Goal: Task Accomplishment & Management: Complete application form

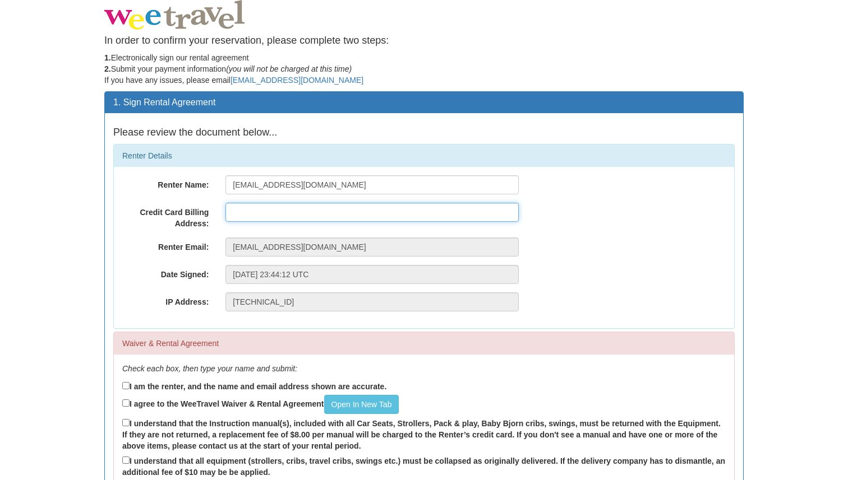
click at [248, 211] on input "text" at bounding box center [371, 212] width 293 height 19
type input "515 Aspen Rd"
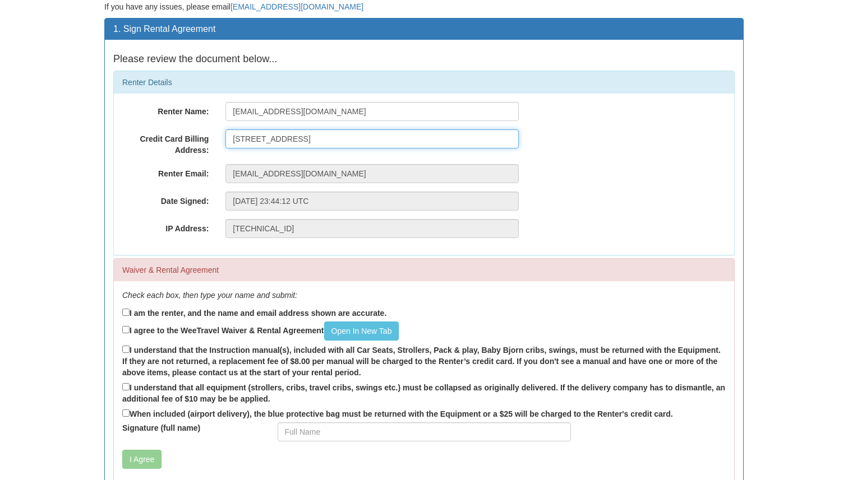
scroll to position [94, 0]
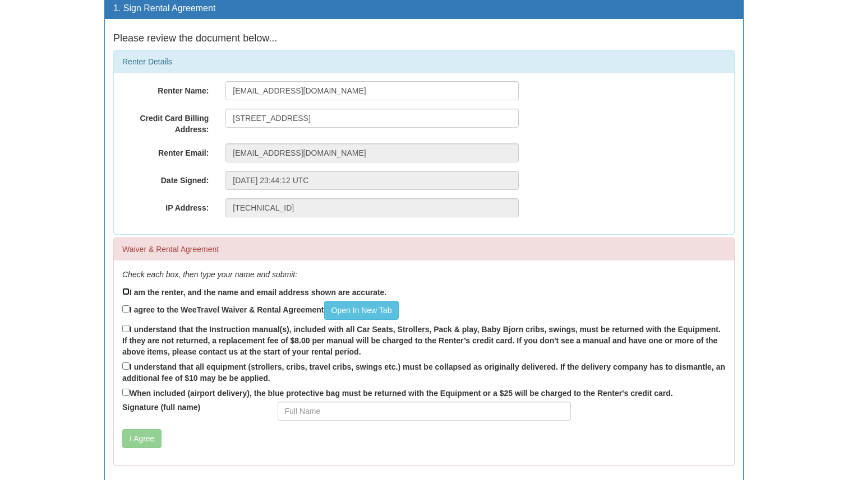
click at [128, 294] on input "I am the renter, and the name and email address shown are accurate." at bounding box center [125, 291] width 7 height 7
checkbox input "true"
click at [126, 311] on input "I agree to the WeeTravel Waiver & Rental Agreement Open In New Tab" at bounding box center [125, 309] width 7 height 7
checkbox input "true"
click at [122, 332] on label "I understand that the Instruction manual(s), included with all Car Seats, Strol…" at bounding box center [423, 340] width 603 height 35
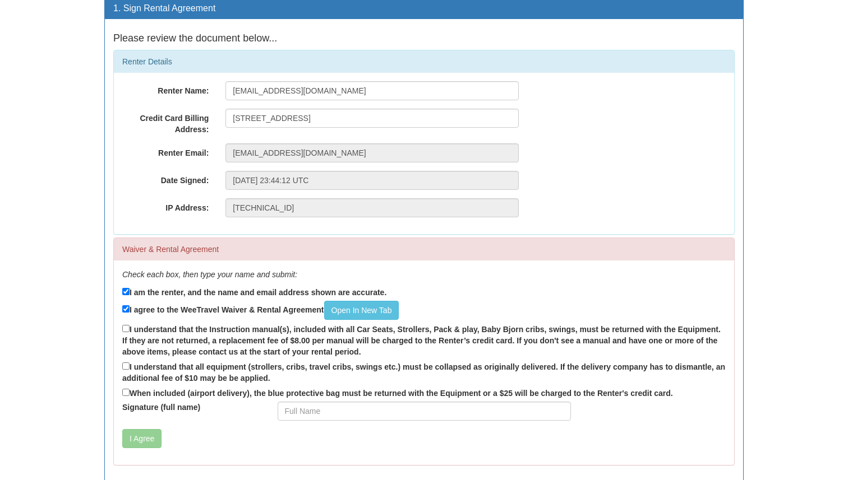
click at [122, 332] on input "I understand that the Instruction manual(s), included with all Car Seats, Strol…" at bounding box center [125, 328] width 7 height 7
checkbox input "true"
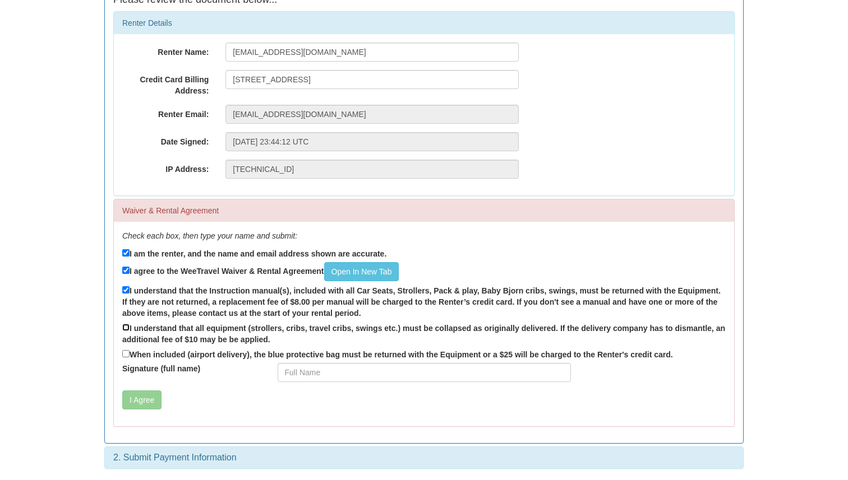
click at [125, 327] on input "I understand that all equipment (strollers, cribs, travel cribs, swings etc.) m…" at bounding box center [125, 327] width 7 height 7
checkbox input "true"
click at [128, 357] on input "When included (airport delivery), the blue protective bag must be returned with…" at bounding box center [125, 353] width 7 height 7
checkbox input "true"
click at [309, 365] on input "Signature (full name)" at bounding box center [424, 372] width 293 height 19
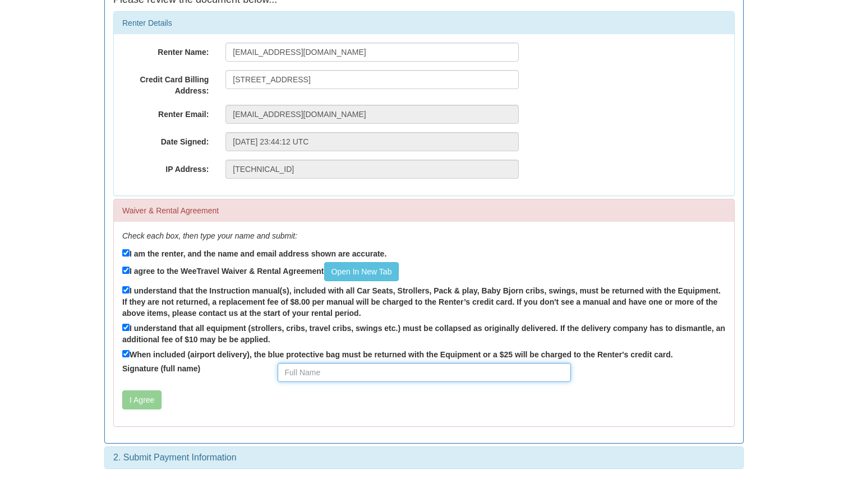
type input "Ben Sutherland"
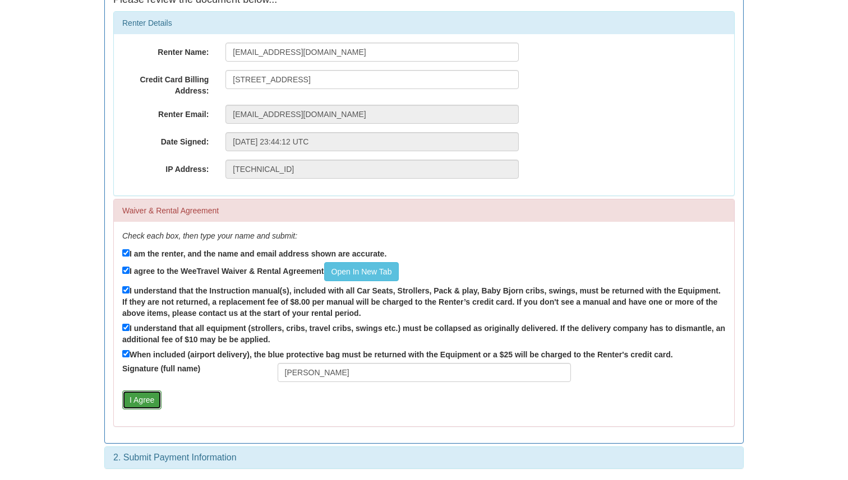
click at [146, 403] on button "I Agree" at bounding box center [141, 400] width 39 height 19
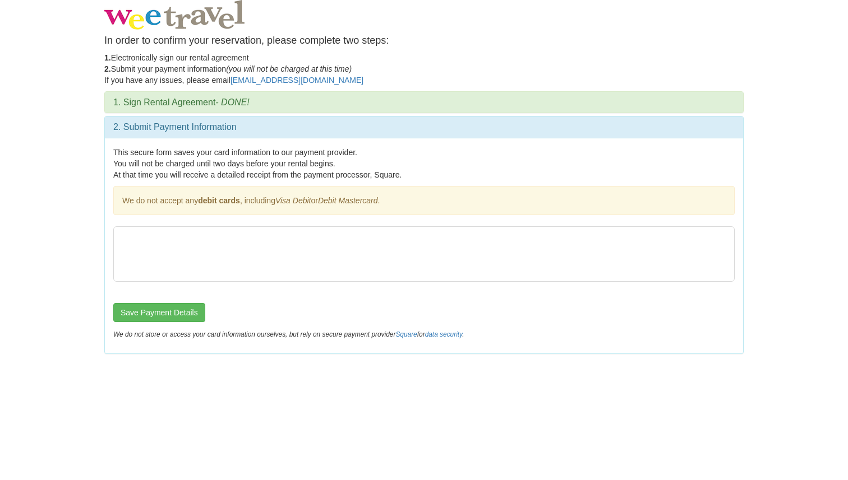
scroll to position [0, 0]
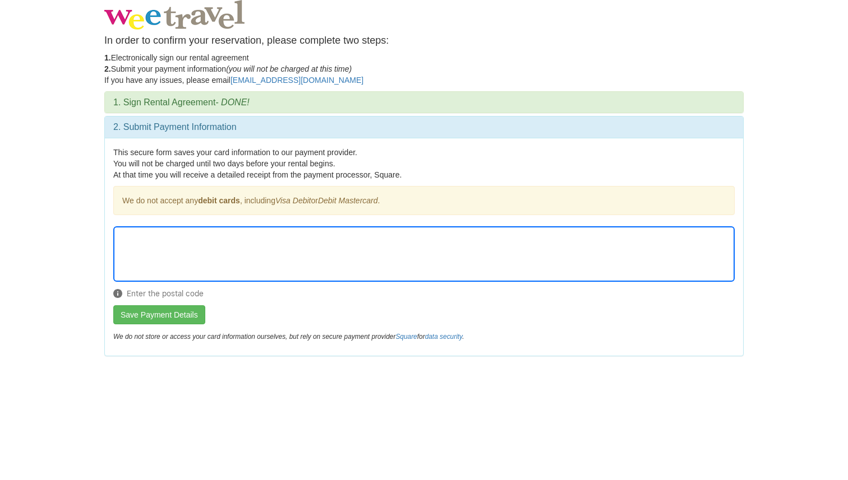
click at [30, 288] on body "In order to confirm your reservation, please complete two steps: 1. Electronica…" at bounding box center [424, 240] width 848 height 480
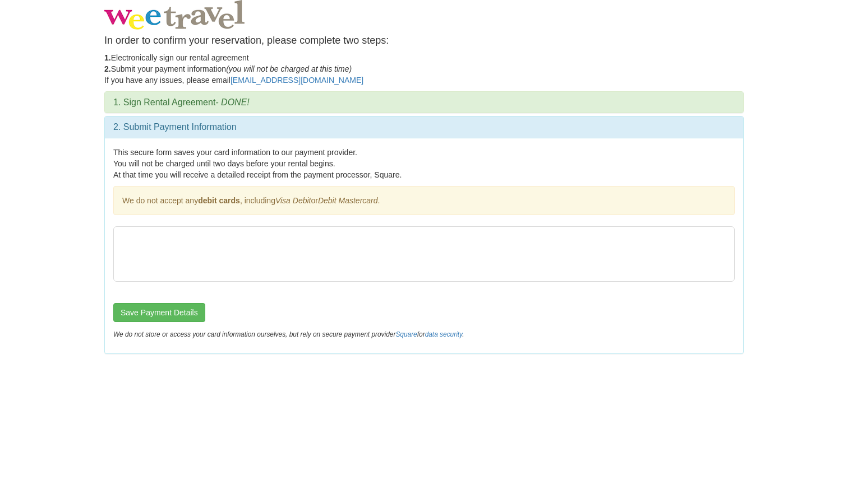
click at [358, 322] on div "This secure form saves your card information to our payment provider. You will …" at bounding box center [424, 246] width 638 height 216
click at [147, 315] on button "Save Payment Details" at bounding box center [159, 312] width 92 height 19
